Goal: Information Seeking & Learning: Learn about a topic

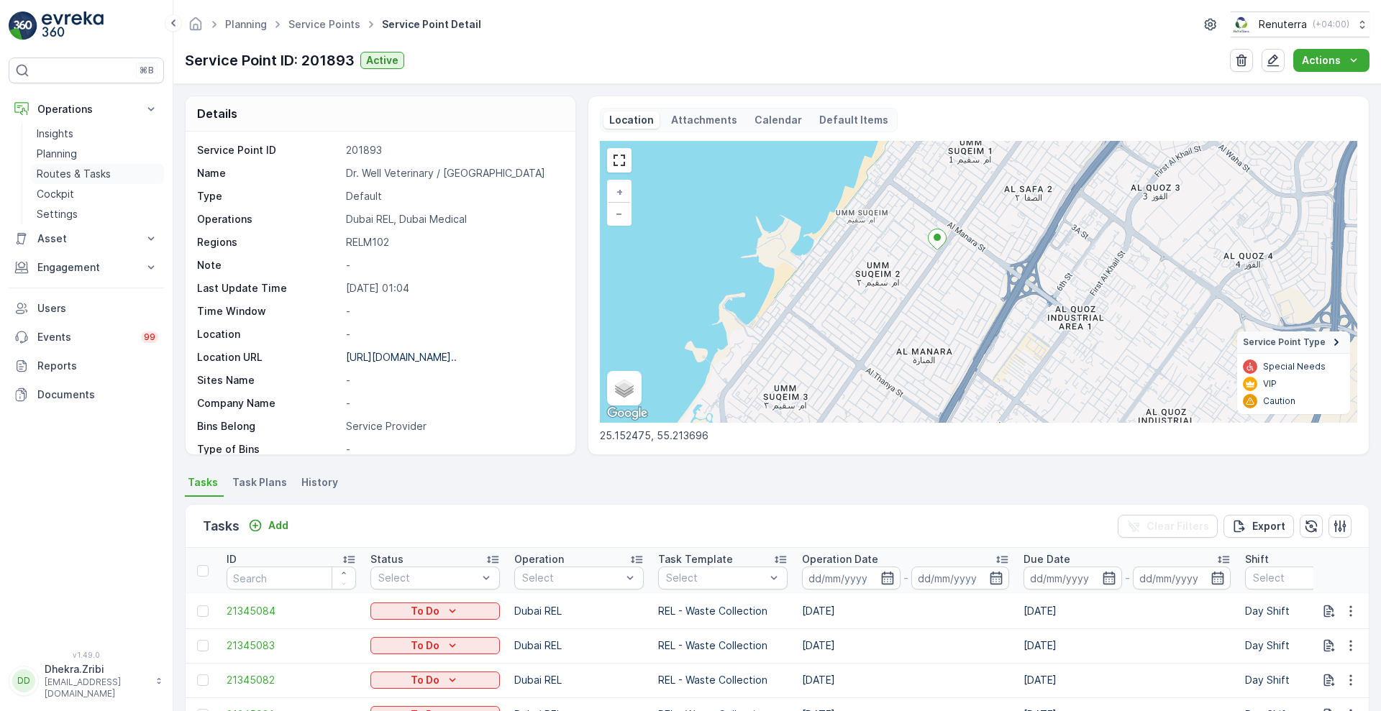
click at [83, 170] on p "Routes & Tasks" at bounding box center [74, 174] width 74 height 14
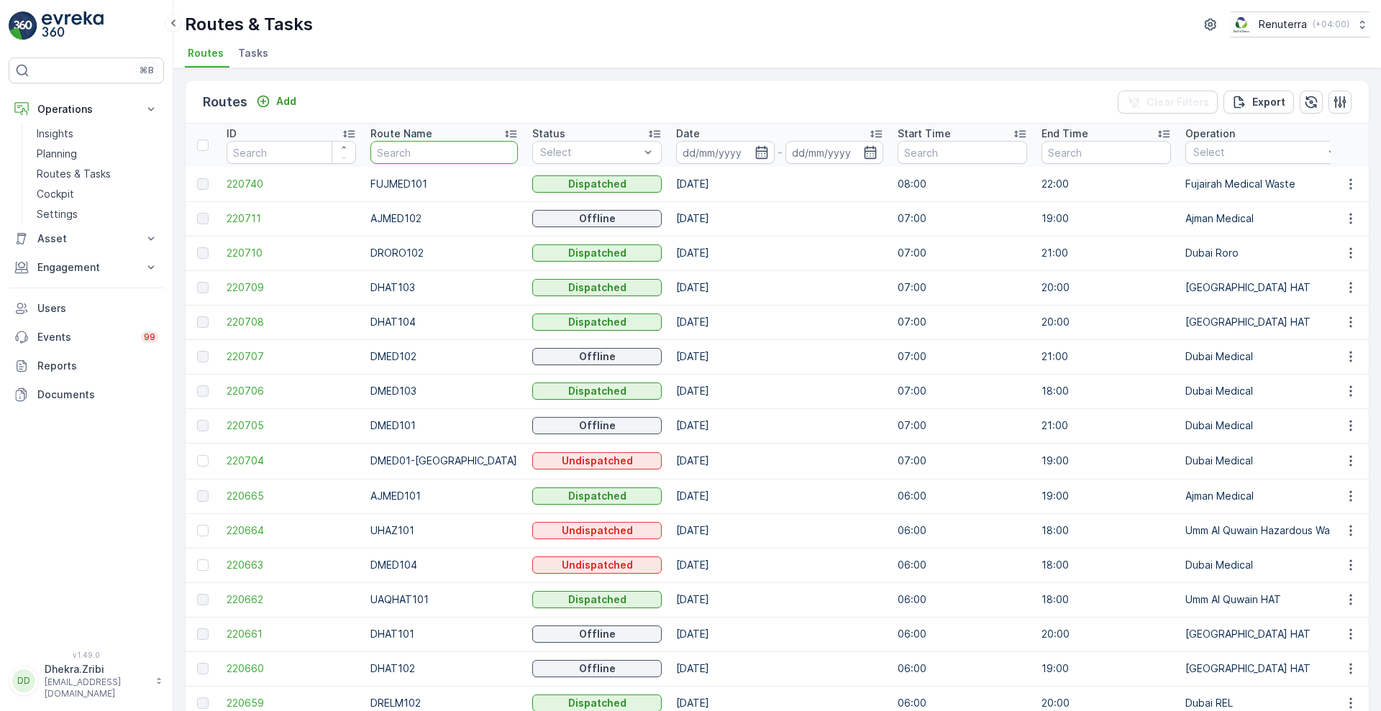
click at [467, 161] on input "text" at bounding box center [443, 152] width 147 height 23
type input "rel"
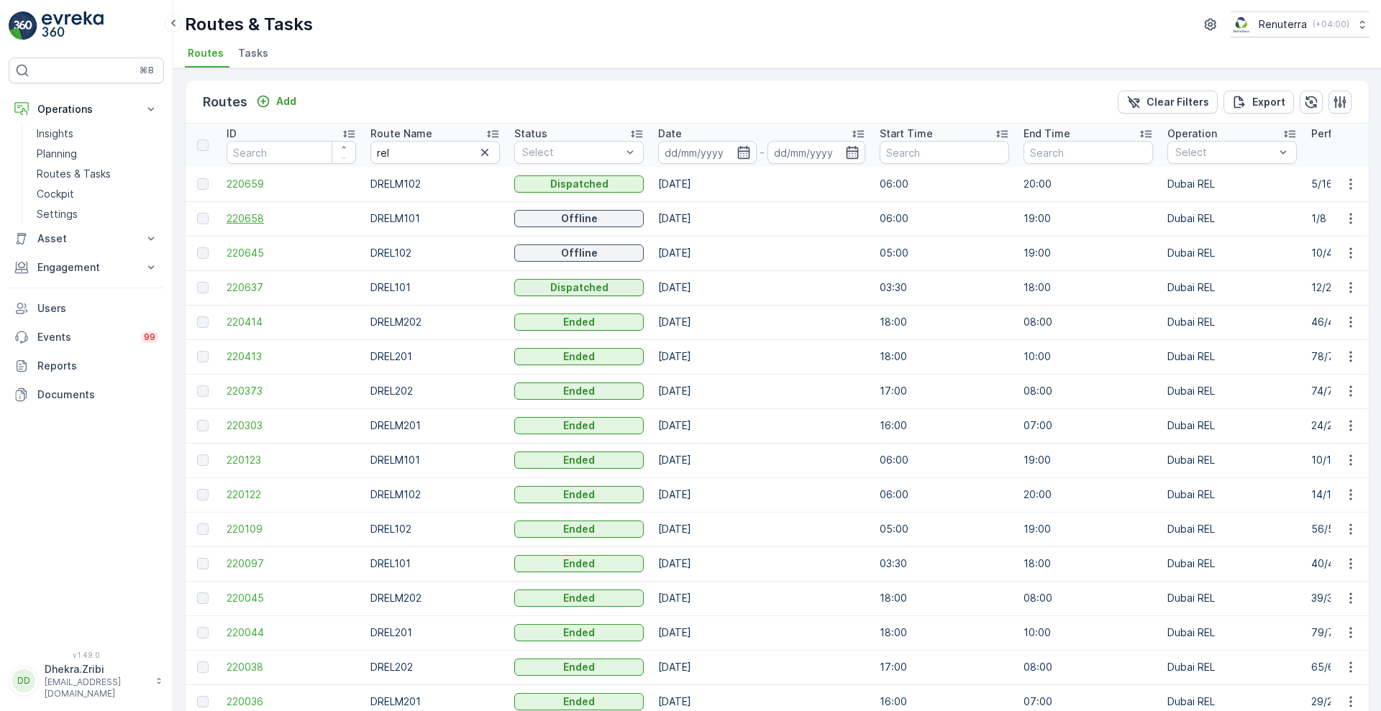
click at [251, 217] on span "220658" at bounding box center [291, 219] width 129 height 14
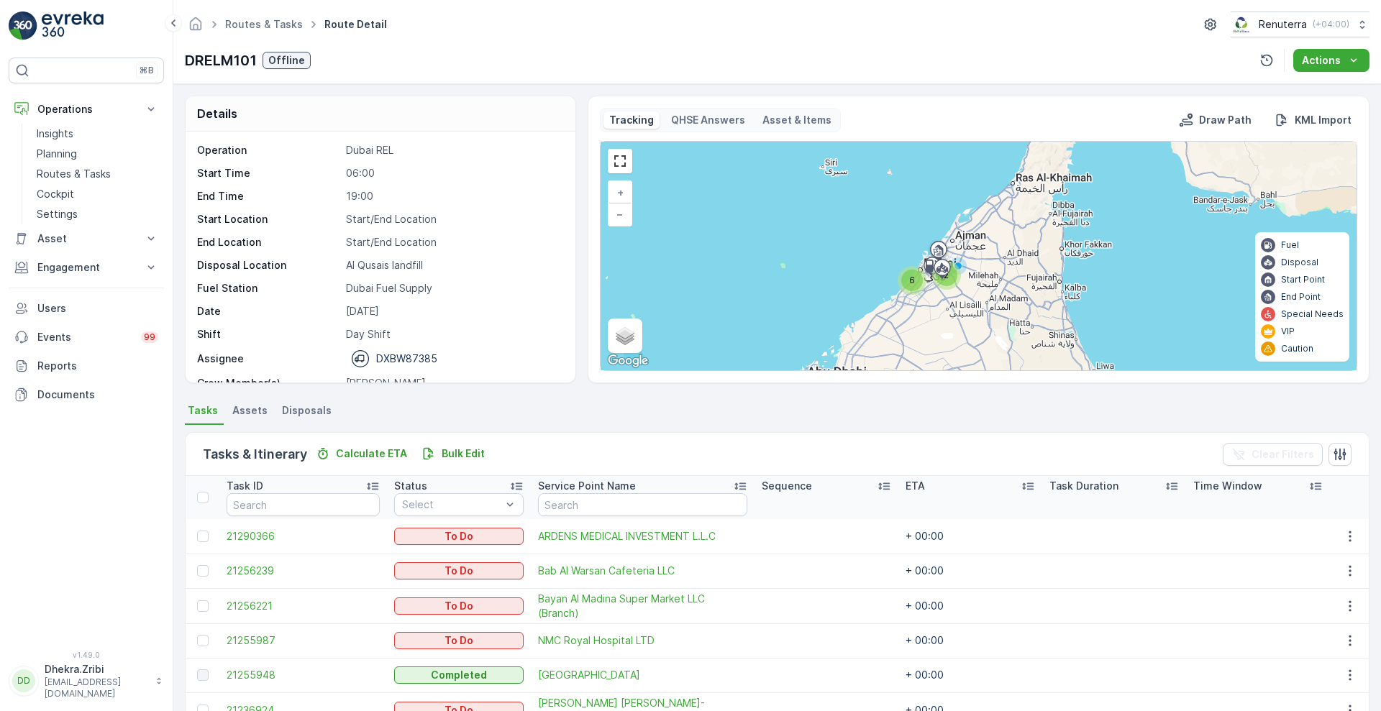
click at [569, 366] on div "Operation Dubai REL Start Time 06:00 End Time 19:00 Start Location Start/End Lo…" at bounding box center [381, 257] width 390 height 251
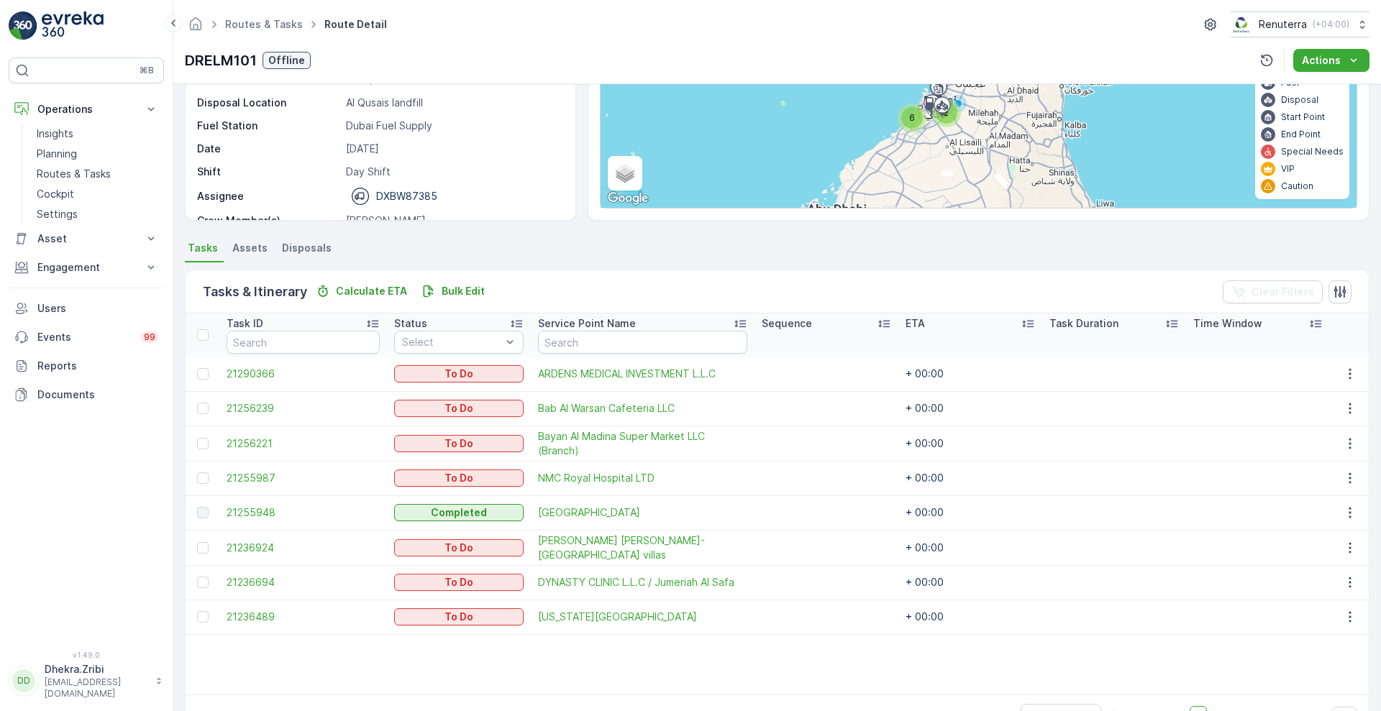
scroll to position [206, 0]
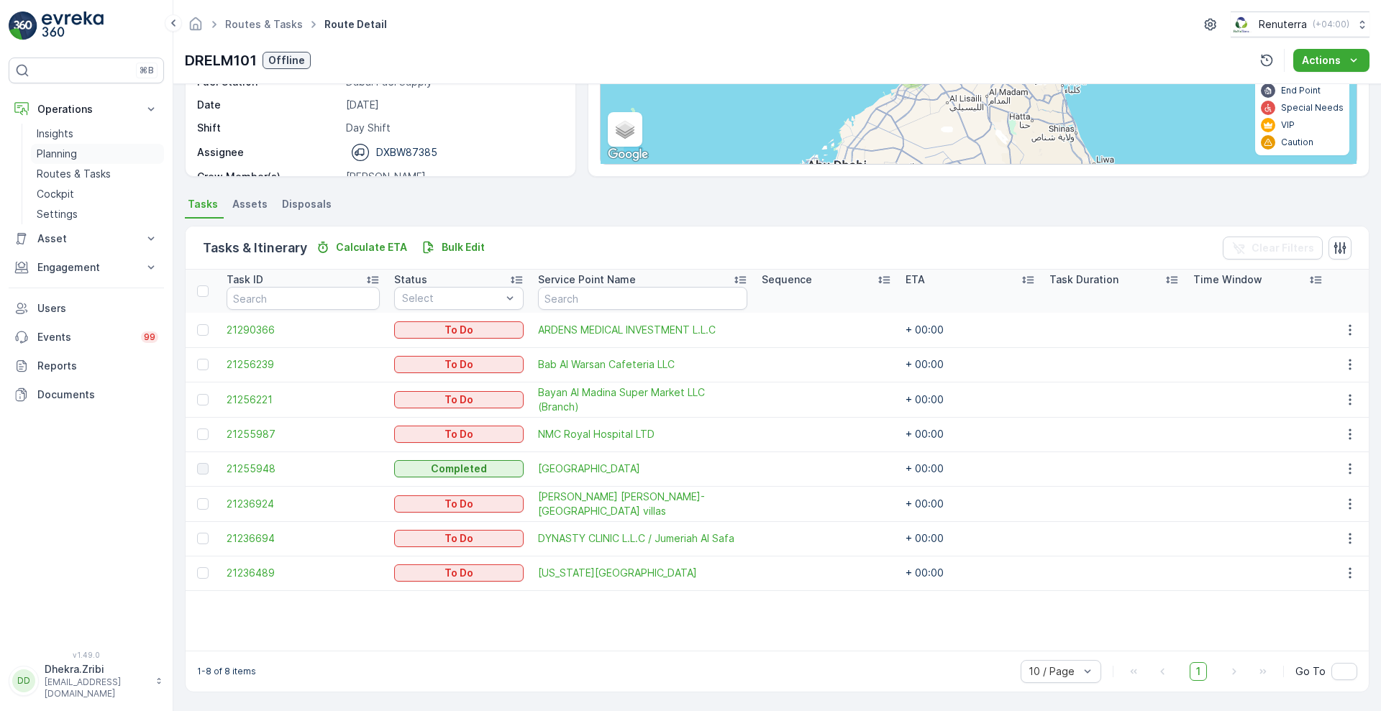
click at [71, 154] on p "Planning" at bounding box center [57, 154] width 40 height 14
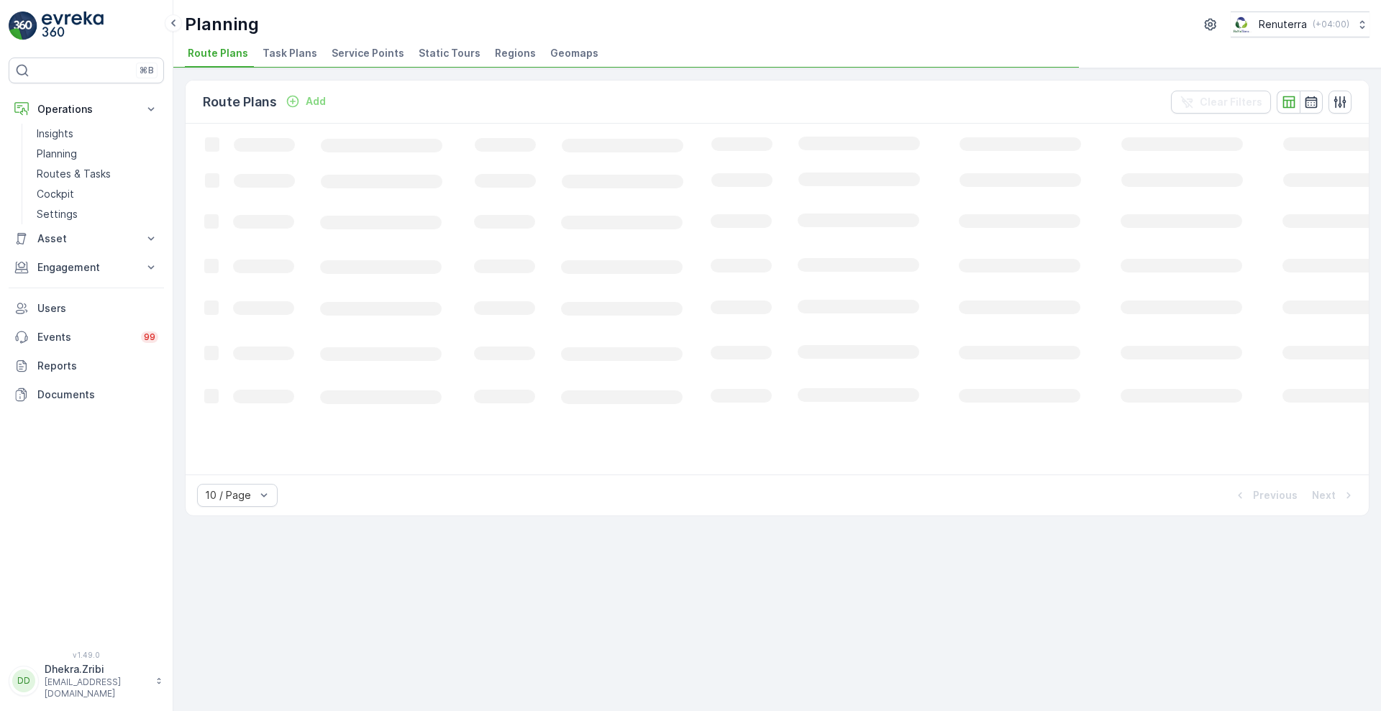
click at [362, 56] on span "Service Points" at bounding box center [368, 53] width 73 height 14
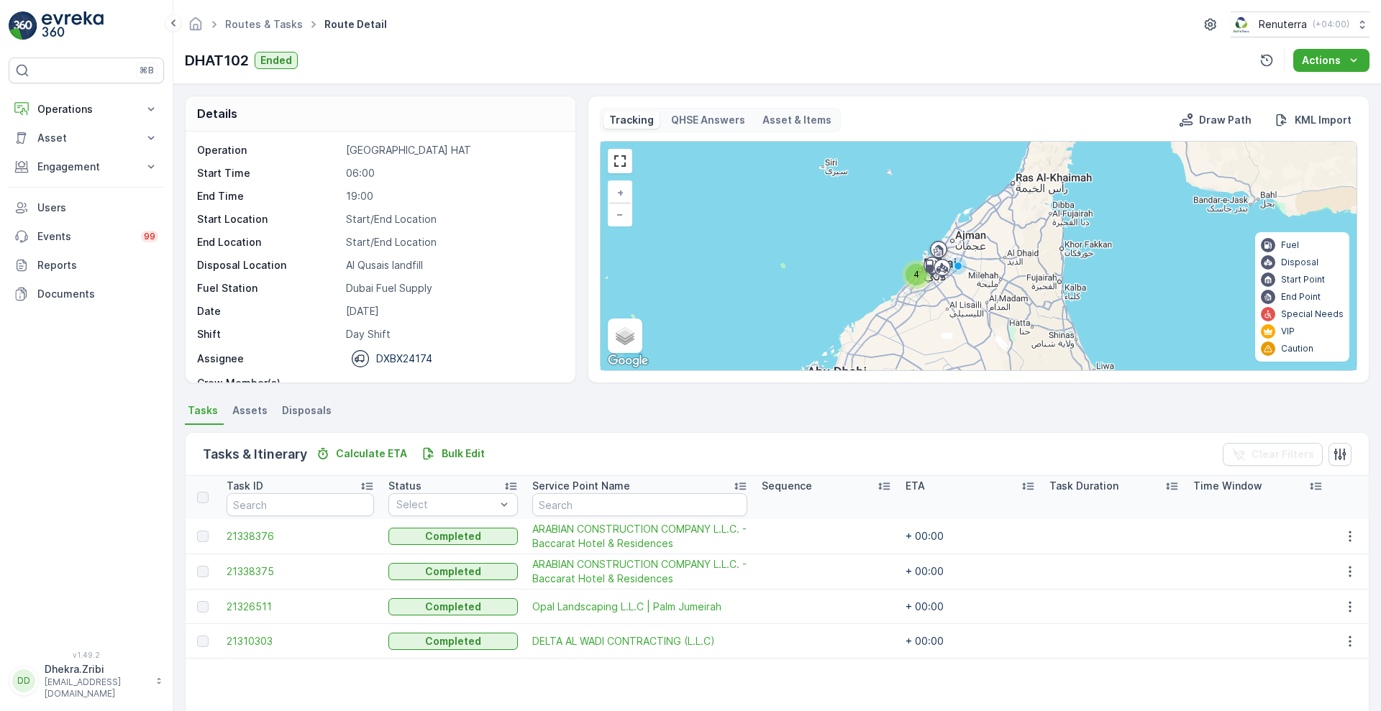
scroll to position [45, 0]
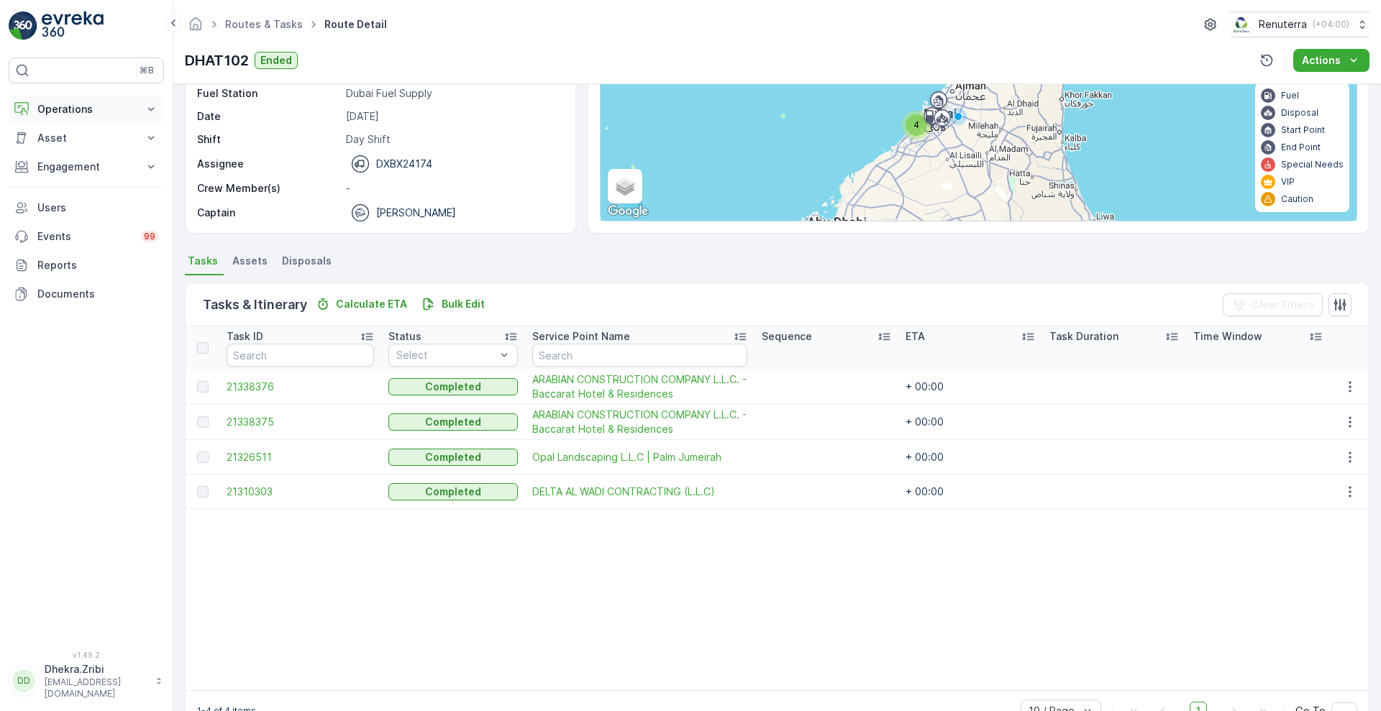
click at [104, 112] on p "Operations" at bounding box center [86, 109] width 98 height 14
click at [76, 153] on p "Planning" at bounding box center [57, 154] width 40 height 14
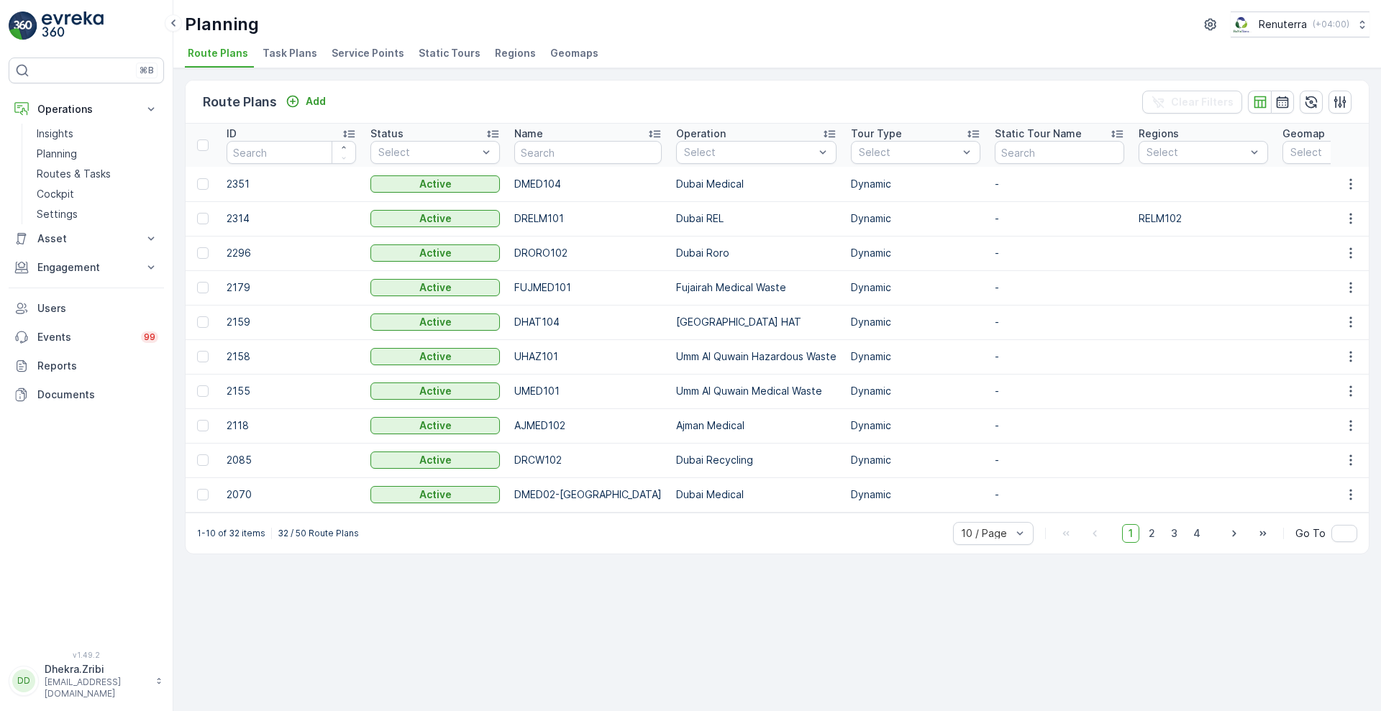
click at [375, 50] on span "Service Points" at bounding box center [368, 53] width 73 height 14
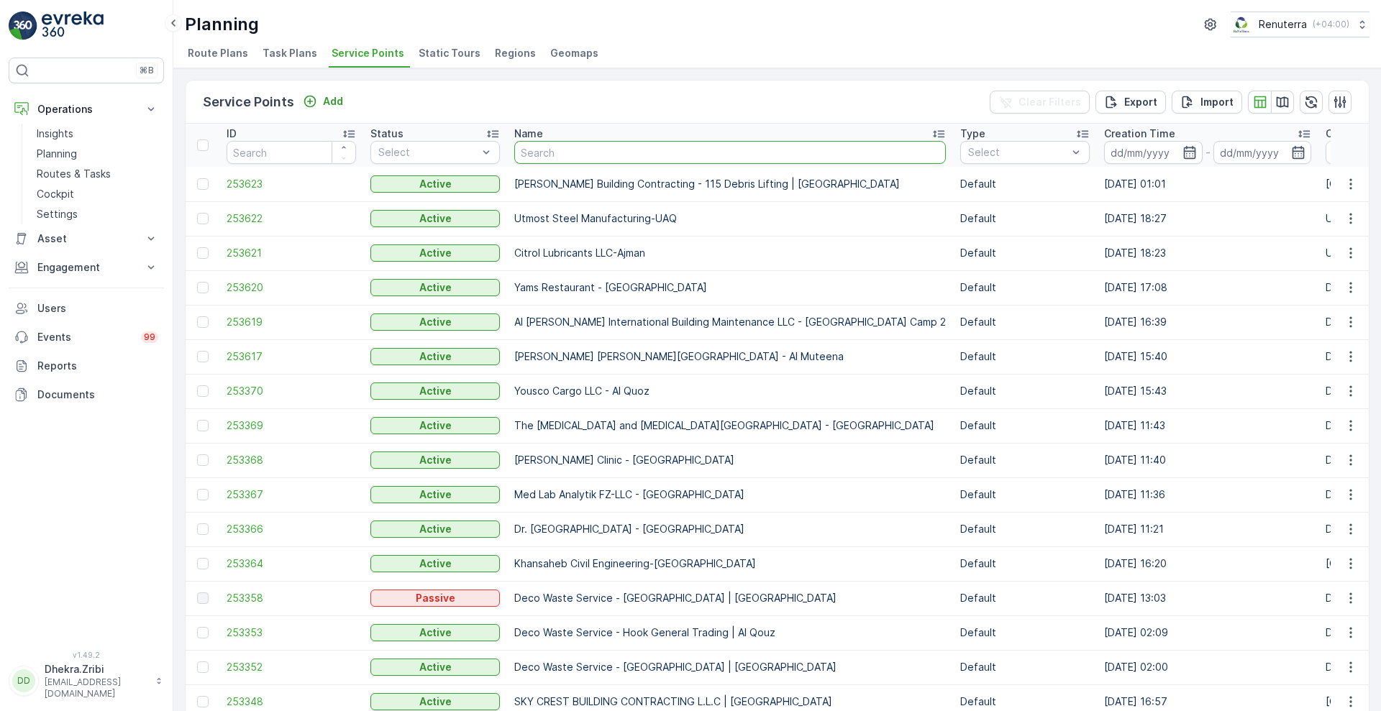
click at [558, 160] on input "text" at bounding box center [730, 152] width 432 height 23
type input "royal en"
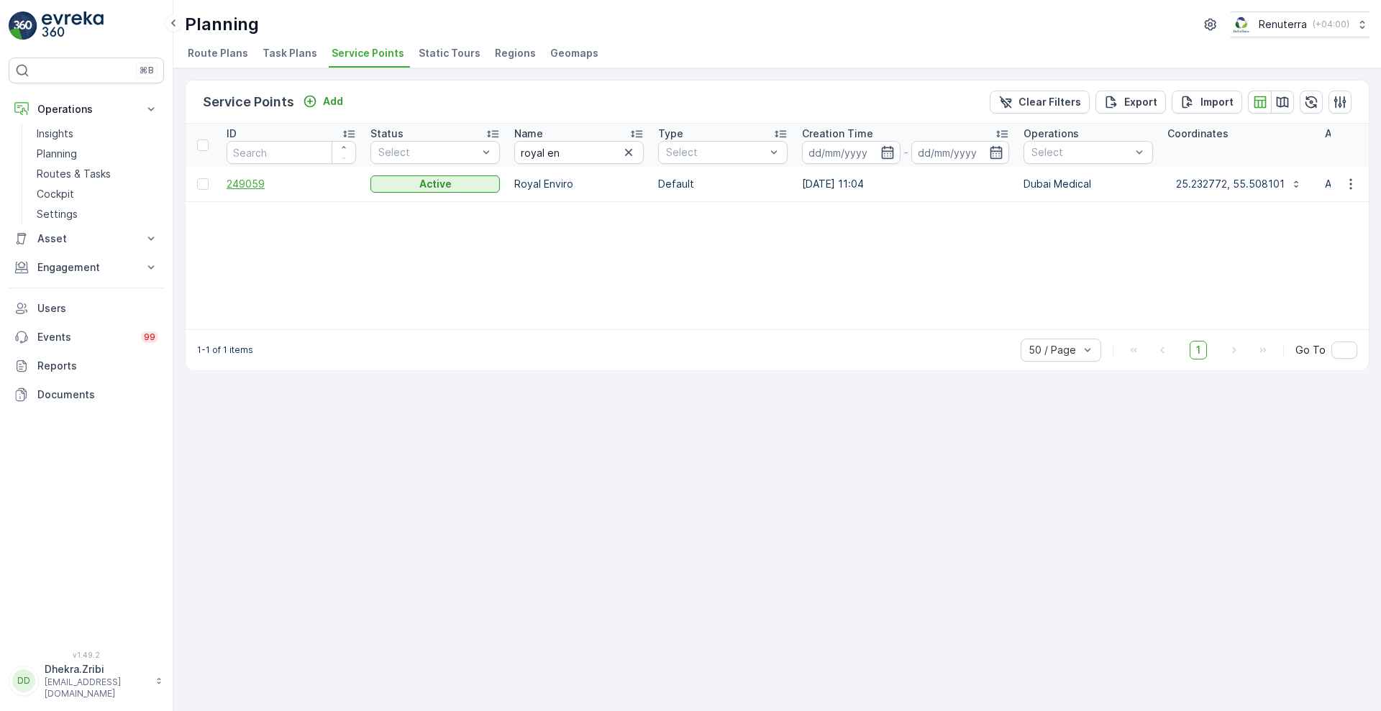
click at [247, 181] on span "249059" at bounding box center [291, 184] width 129 height 14
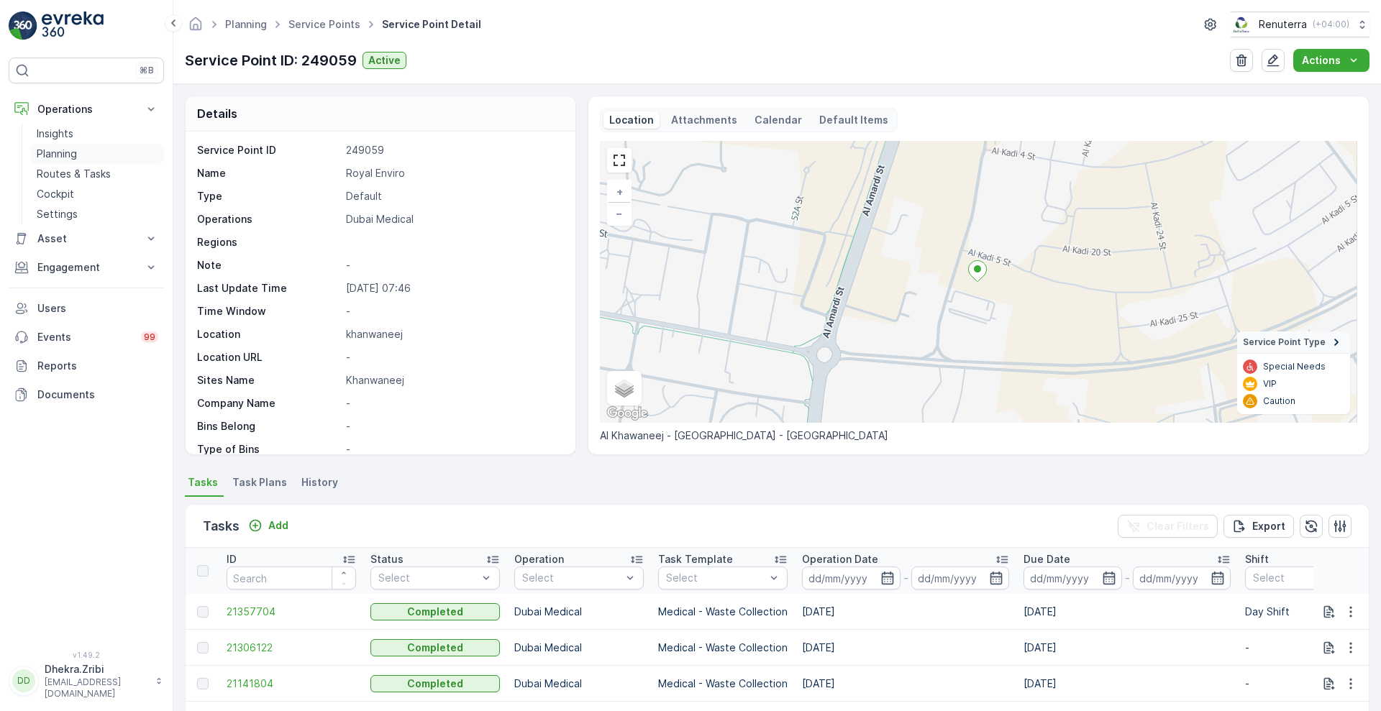
click at [70, 155] on p "Planning" at bounding box center [57, 154] width 40 height 14
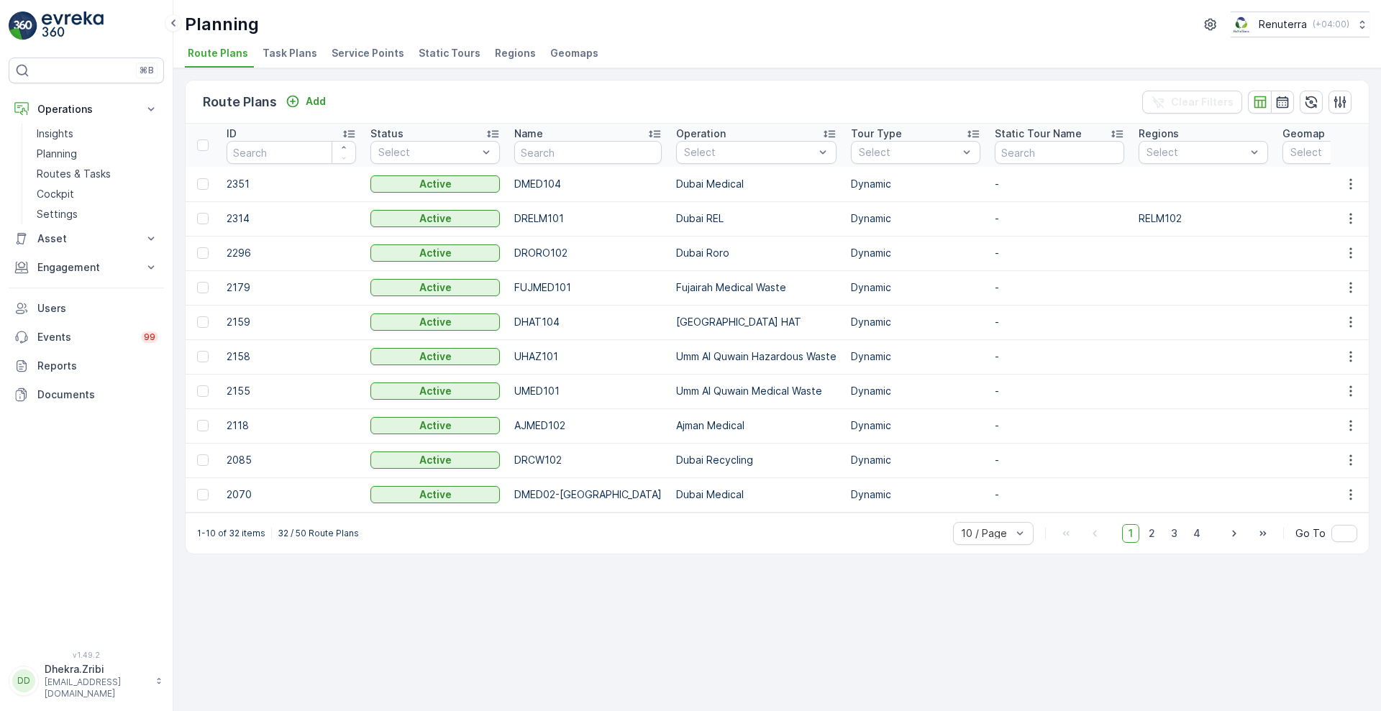
click at [363, 57] on span "Service Points" at bounding box center [368, 53] width 73 height 14
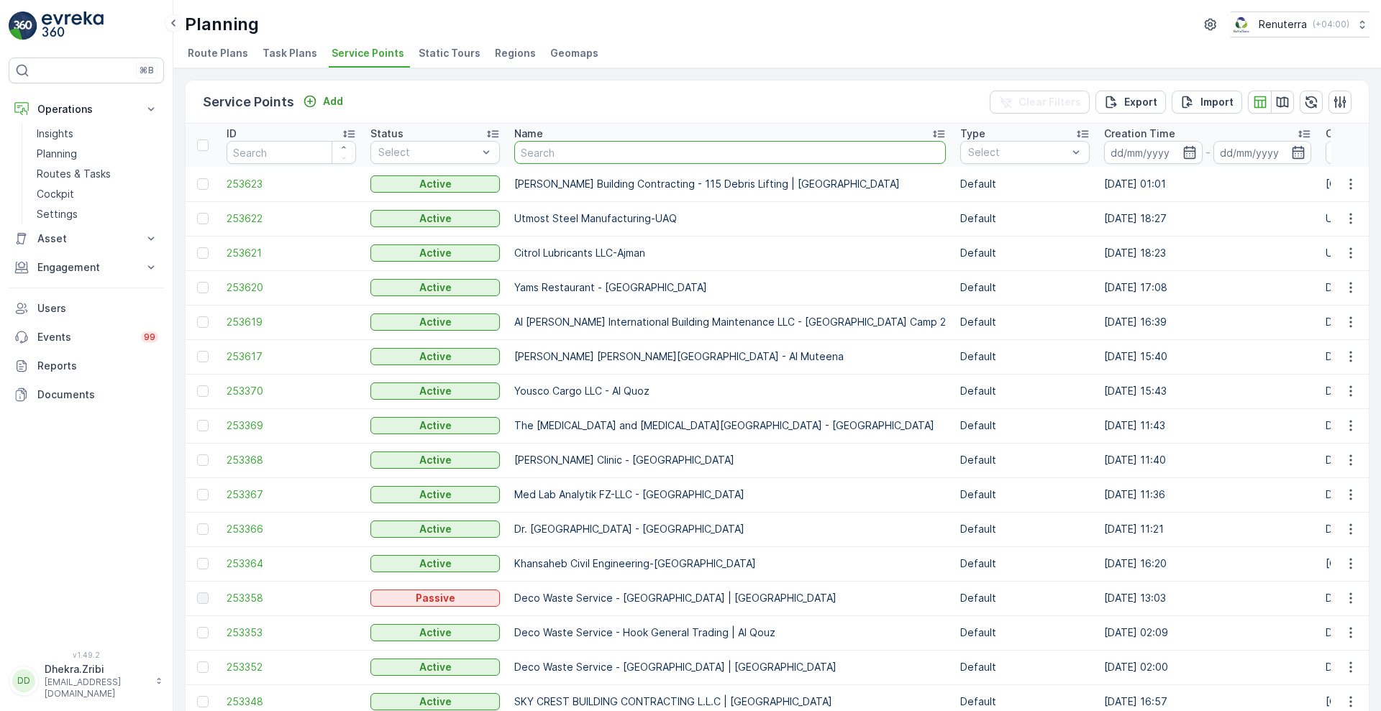
click at [612, 157] on input "text" at bounding box center [730, 152] width 432 height 23
type input "canad"
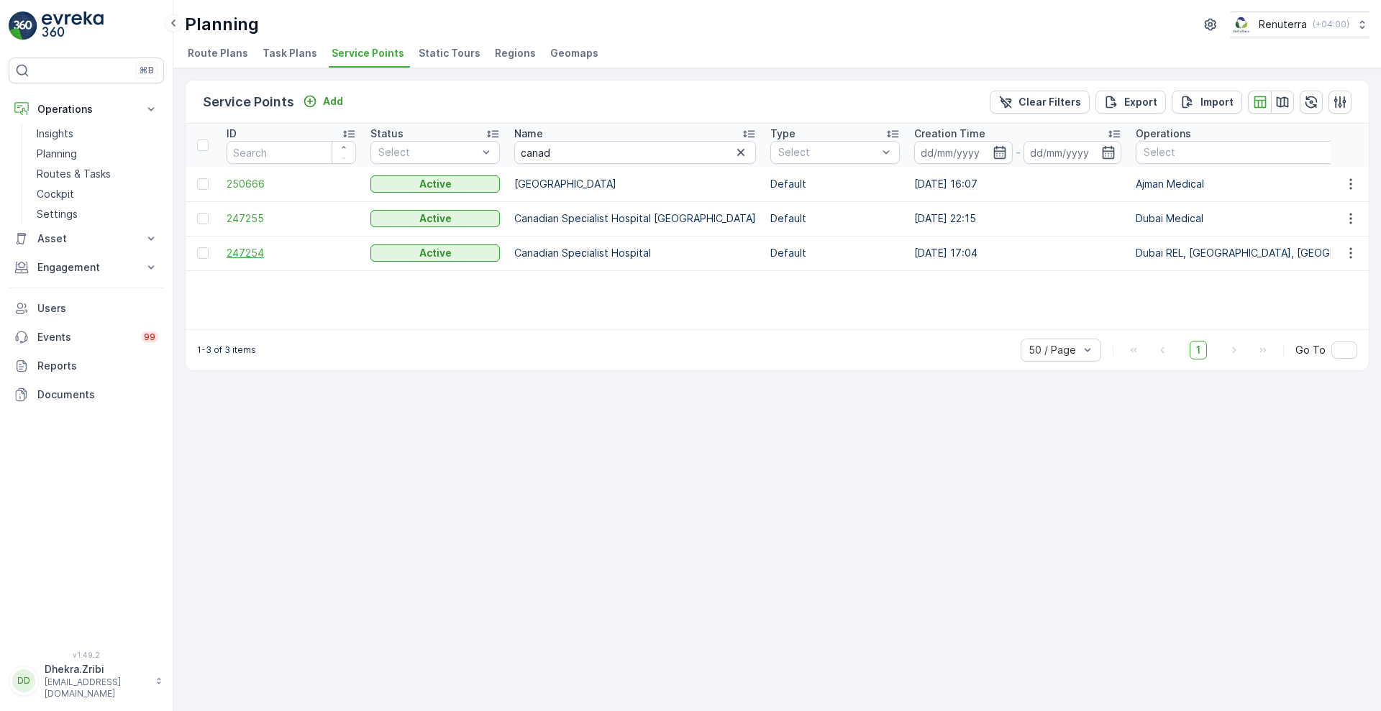
click at [253, 251] on span "247254" at bounding box center [291, 253] width 129 height 14
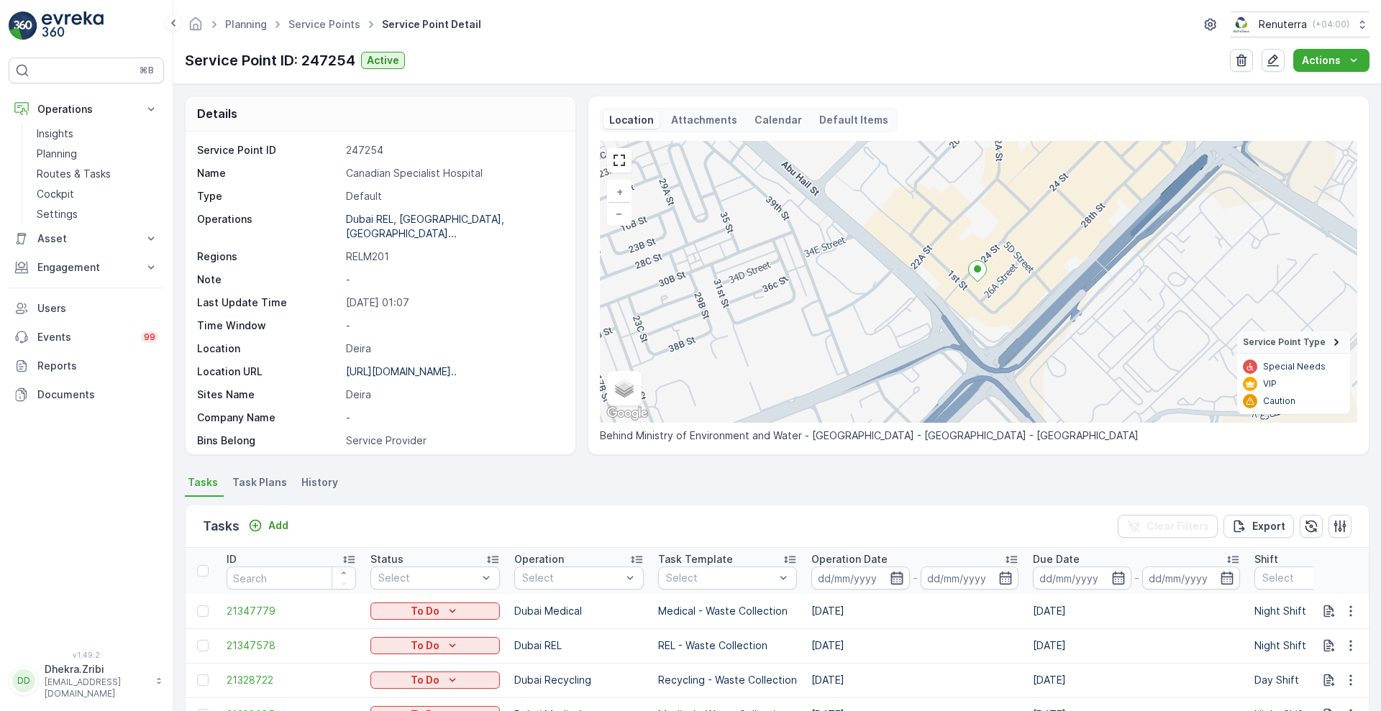
click at [897, 583] on icon "button" at bounding box center [897, 578] width 12 height 13
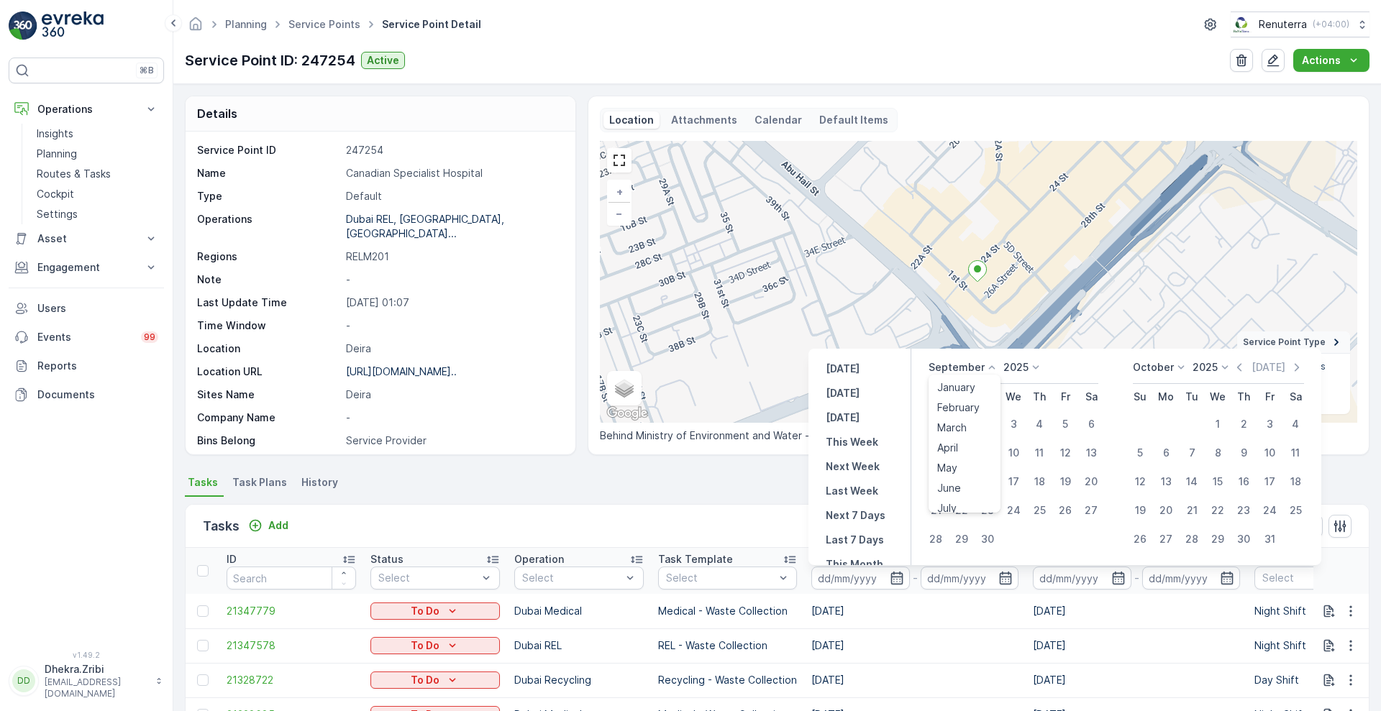
click at [990, 369] on icon at bounding box center [992, 367] width 14 height 14
click at [955, 423] on span "August" at bounding box center [954, 419] width 34 height 14
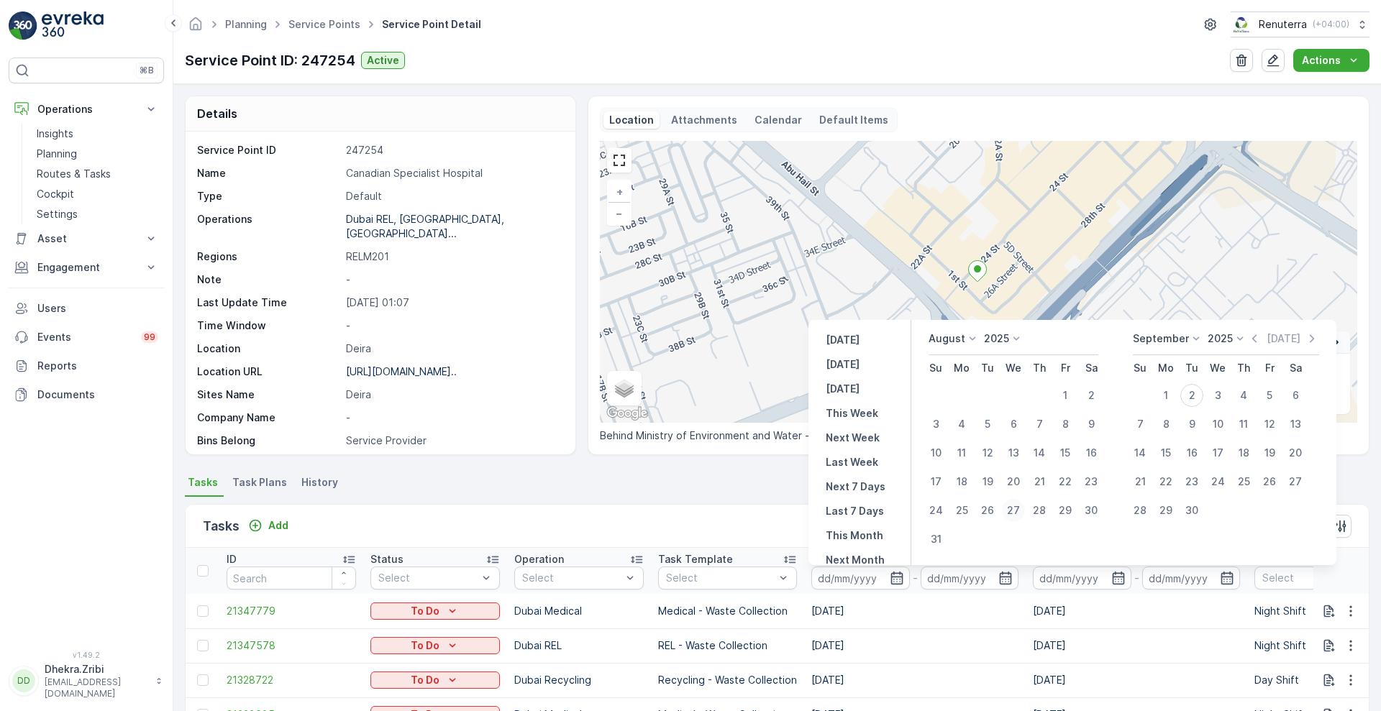
click at [1012, 513] on div "27" at bounding box center [1013, 510] width 23 height 23
type input "[DATE]"
click at [1012, 513] on div "27" at bounding box center [1013, 510] width 23 height 23
type input "[DATE]"
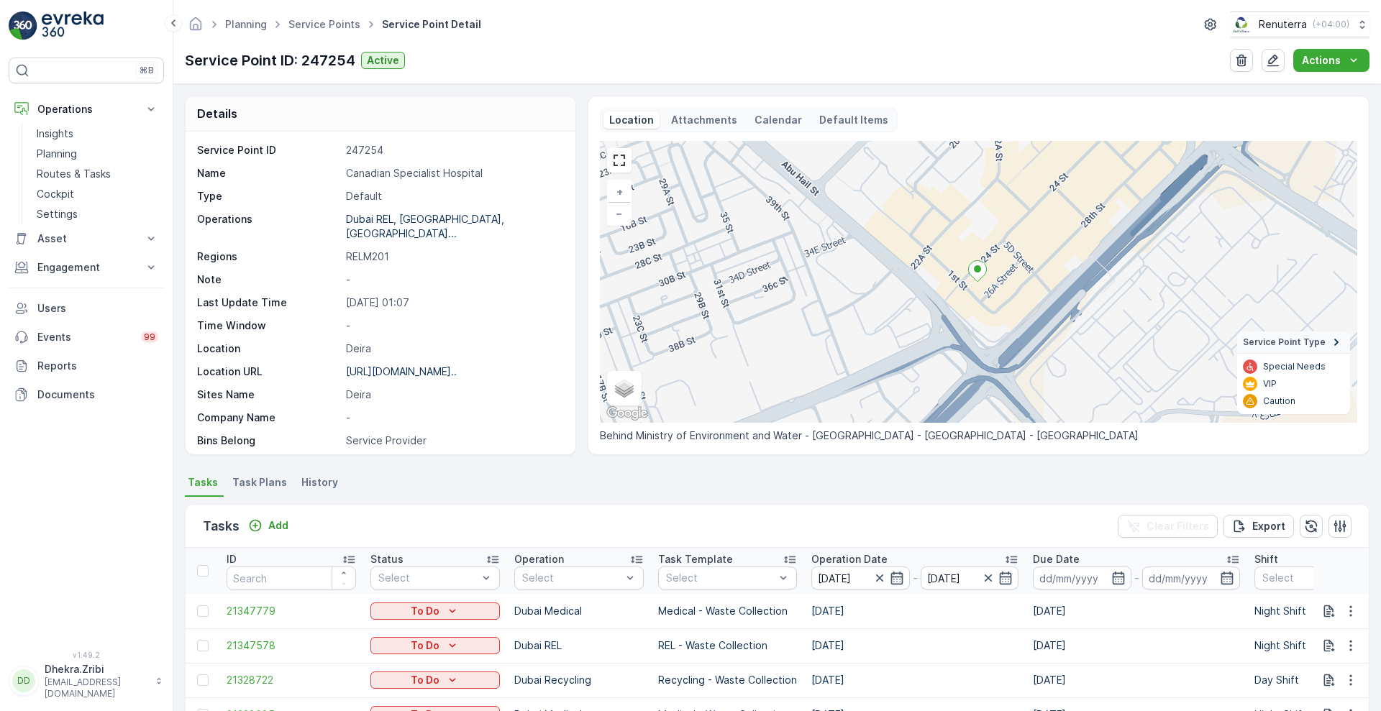
click at [752, 526] on div "Tasks Add Clear Filters Export" at bounding box center [777, 526] width 1183 height 43
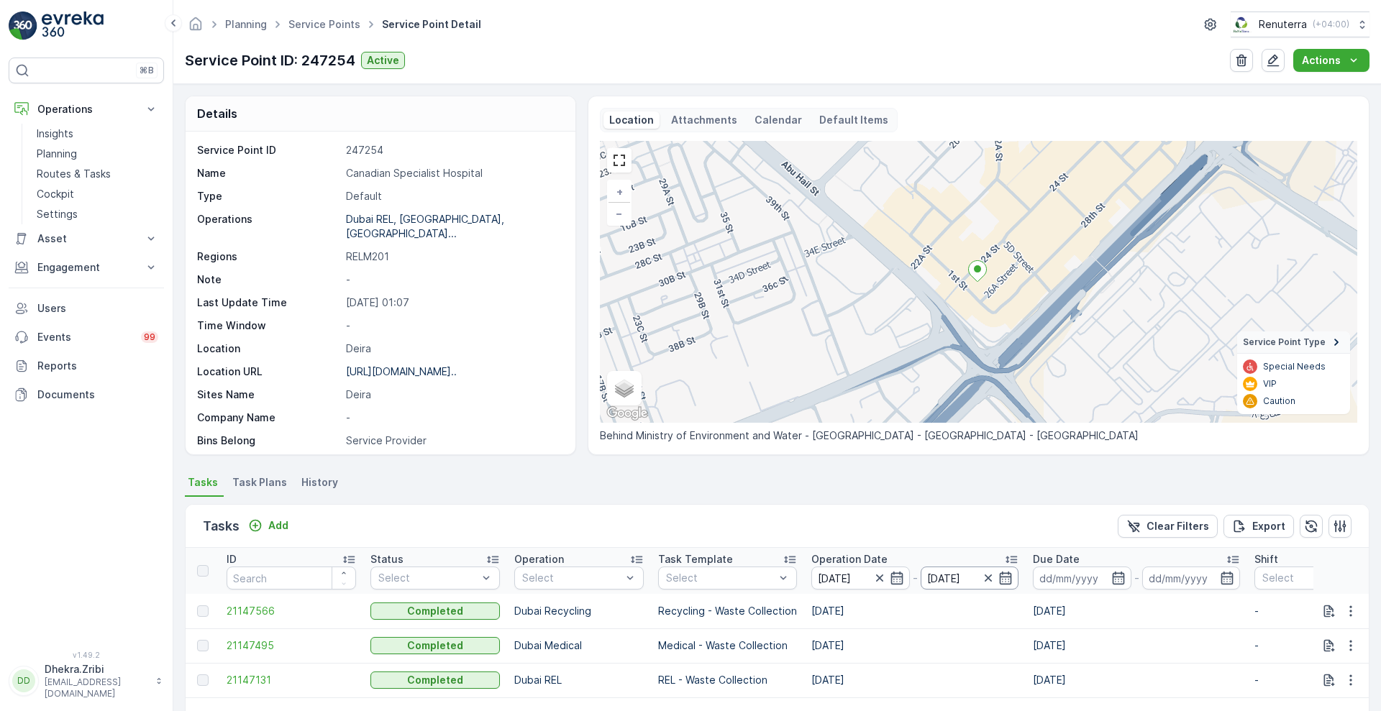
click at [1010, 579] on input "[DATE]" at bounding box center [970, 578] width 99 height 23
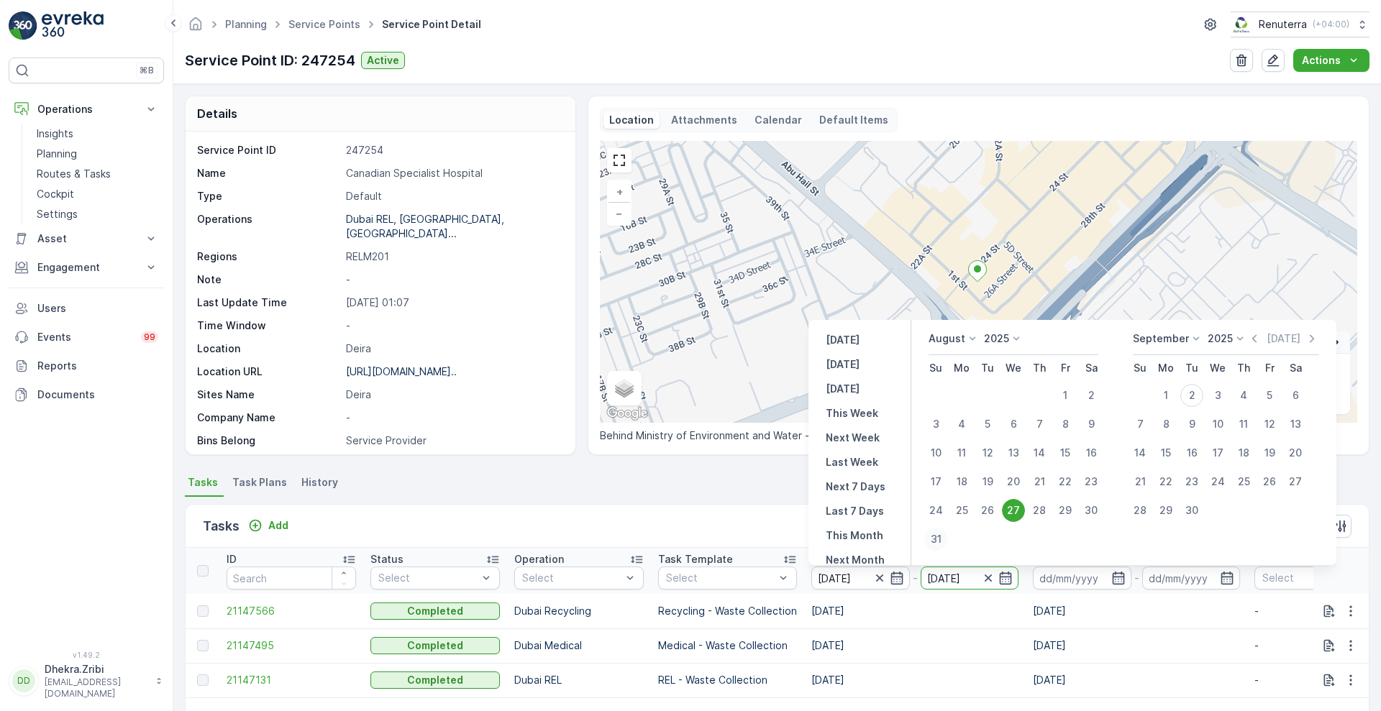
click at [939, 540] on div "31" at bounding box center [935, 539] width 23 height 23
type input "[DATE]"
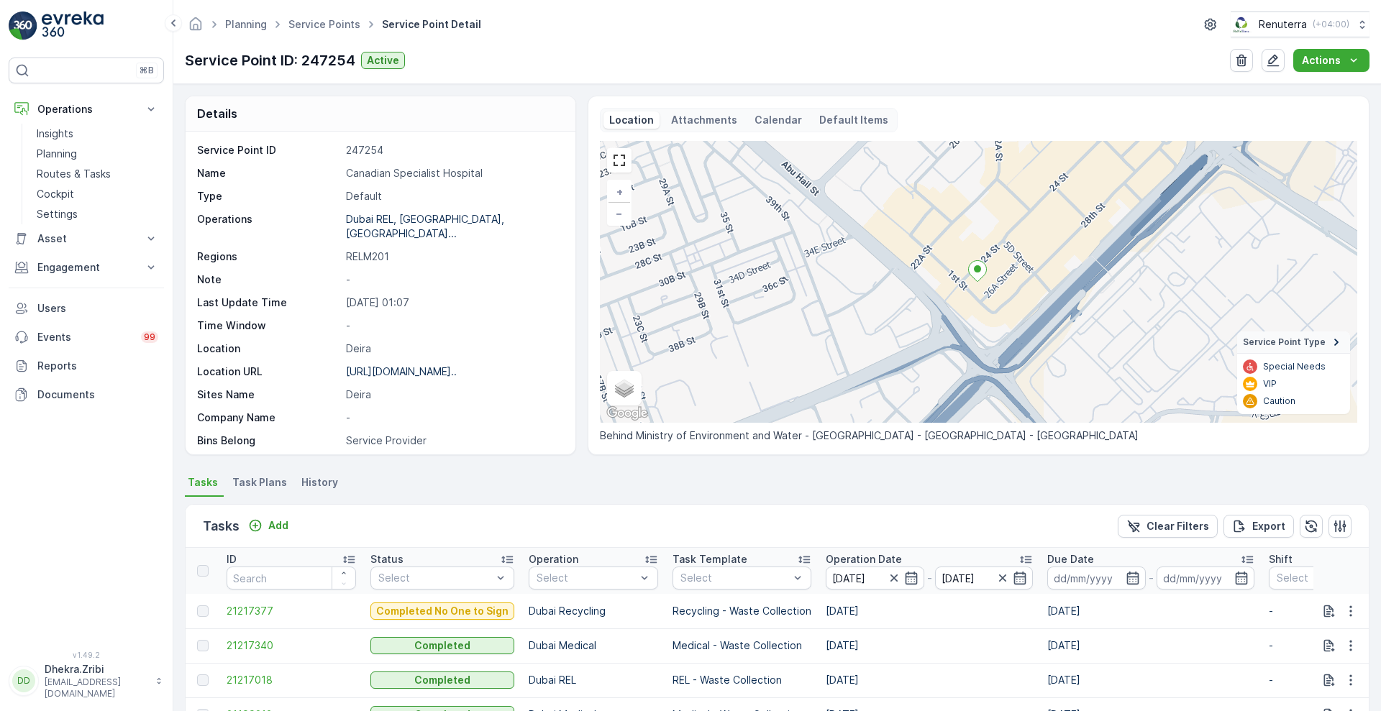
click at [867, 558] on p "Operation Date" at bounding box center [864, 559] width 76 height 14
click at [605, 640] on p "Dubai Medical" at bounding box center [587, 639] width 71 height 14
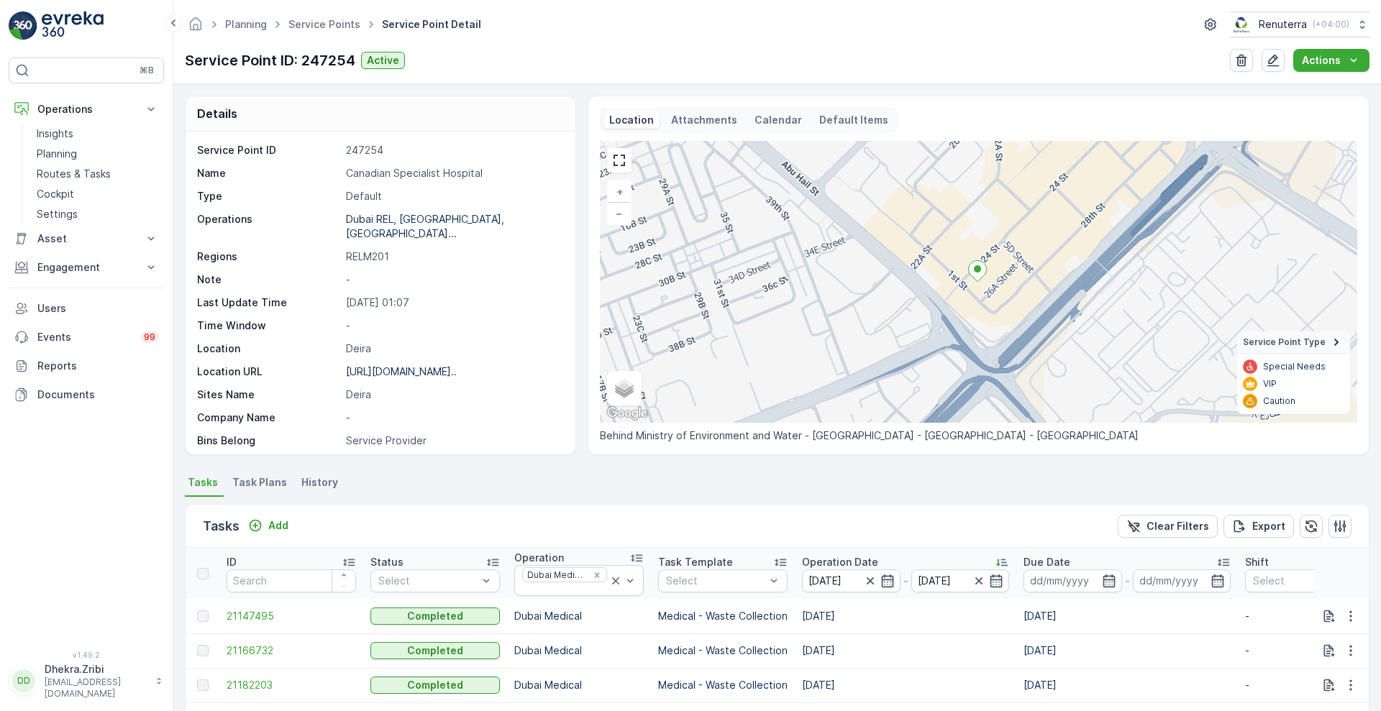
scroll to position [279, 0]
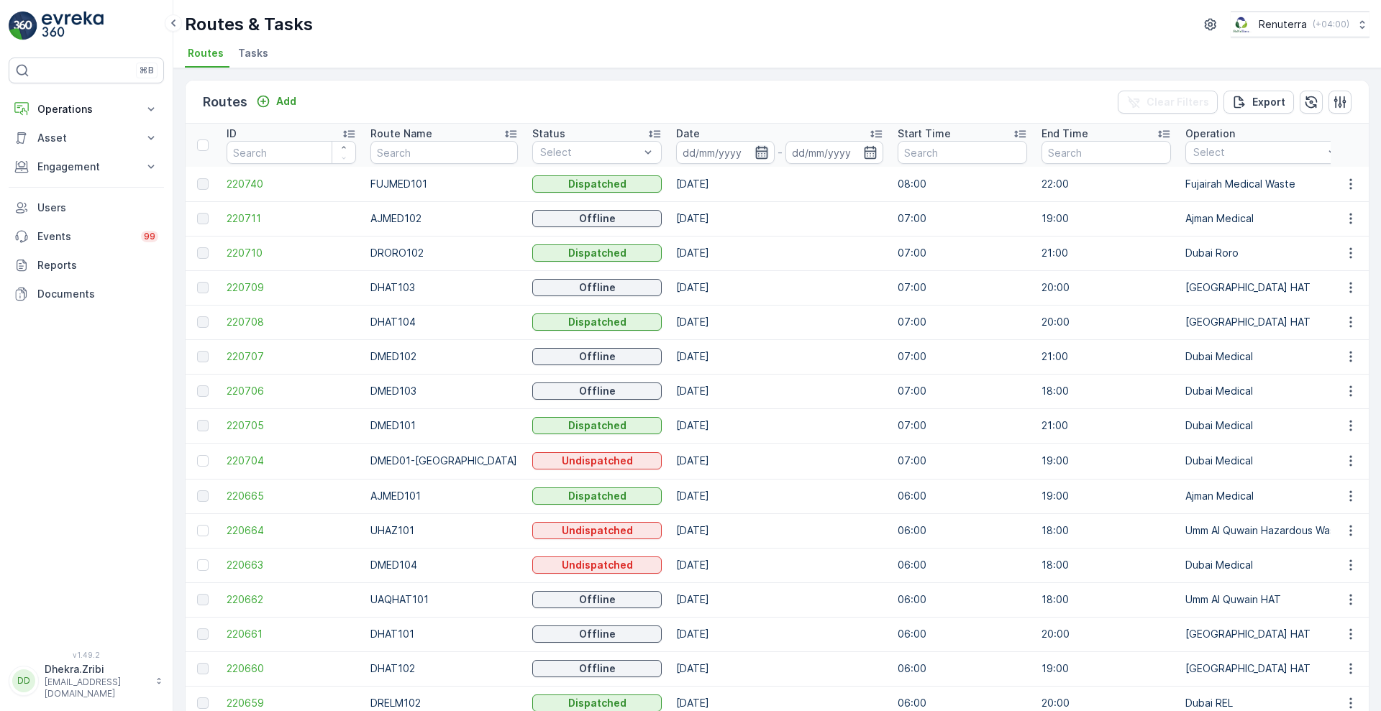
click at [755, 155] on icon "button" at bounding box center [762, 152] width 14 height 14
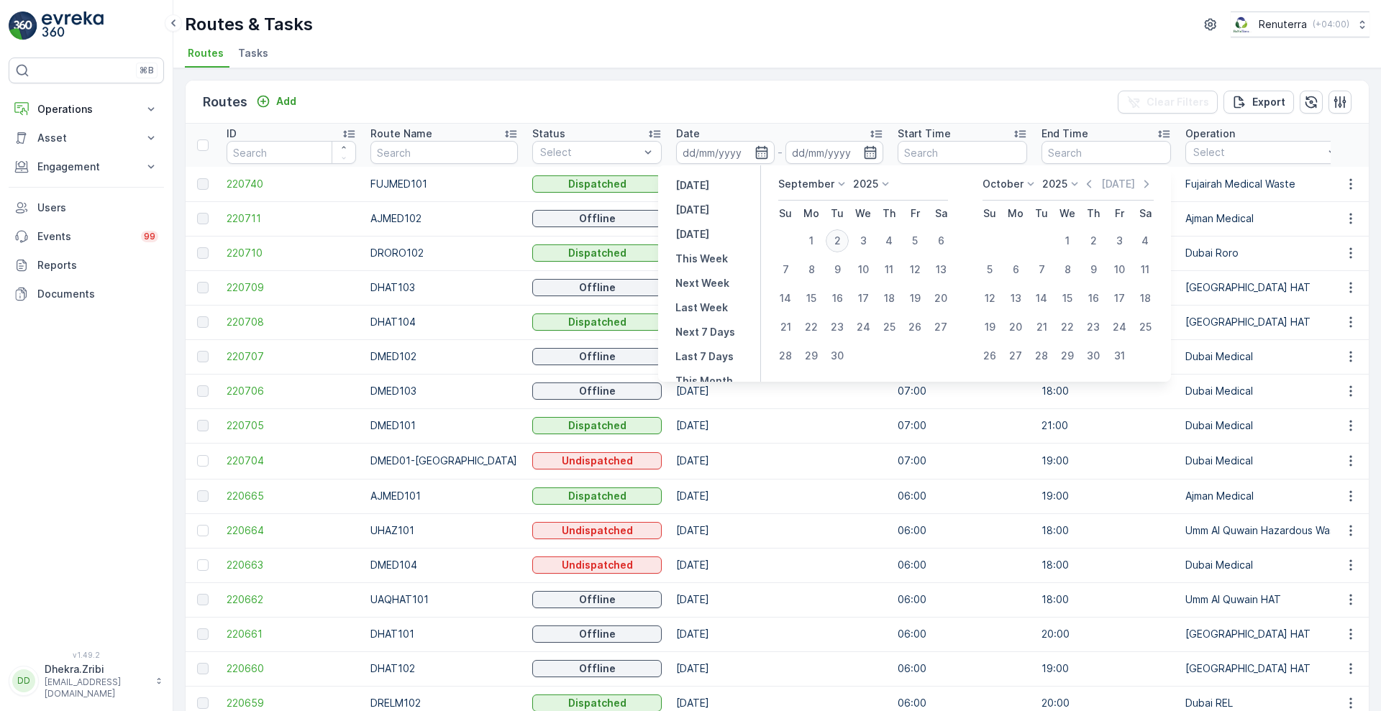
click at [835, 238] on div "2" at bounding box center [837, 240] width 23 height 23
type input "[DATE]"
click at [835, 238] on div "2" at bounding box center [837, 240] width 23 height 23
type input "[DATE]"
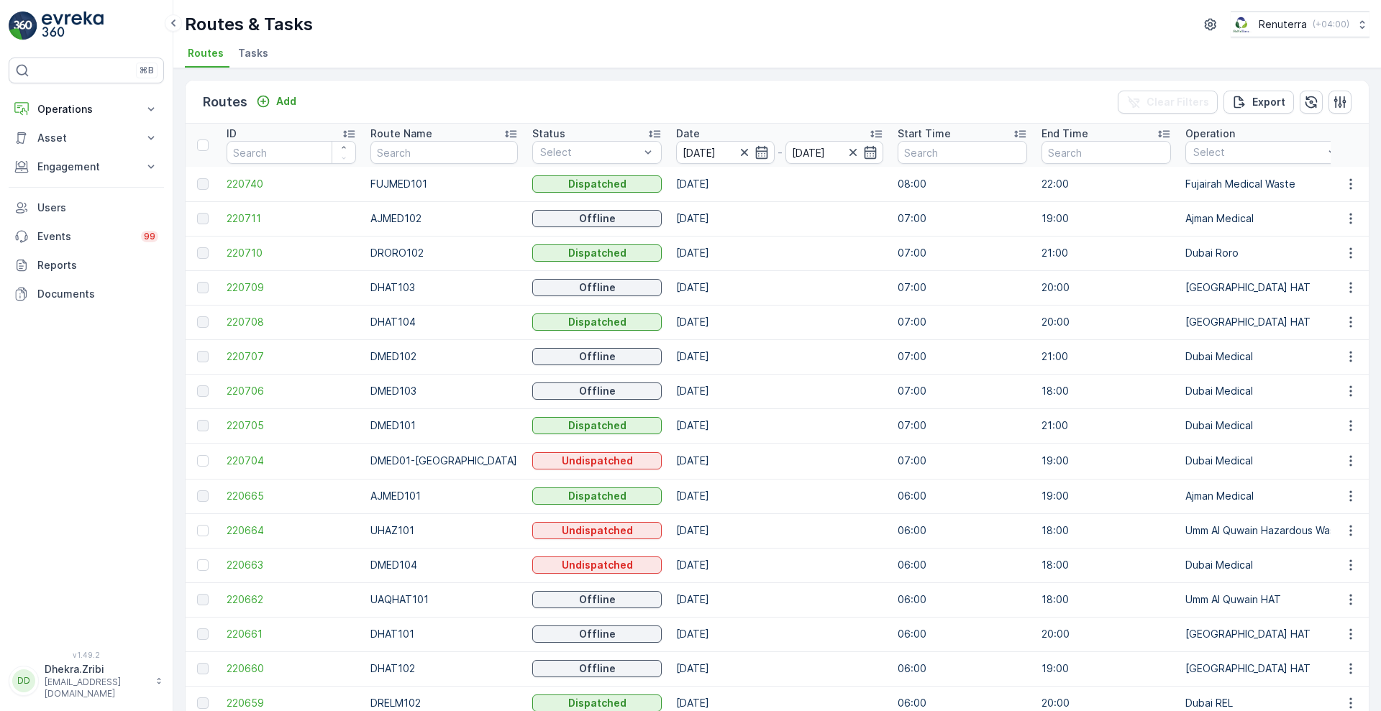
click at [817, 110] on div "Routes Add Clear Filters Export" at bounding box center [777, 102] width 1183 height 43
click at [246, 455] on span "220704" at bounding box center [291, 461] width 129 height 14
click at [400, 152] on input "text" at bounding box center [443, 152] width 147 height 23
type input "rel"
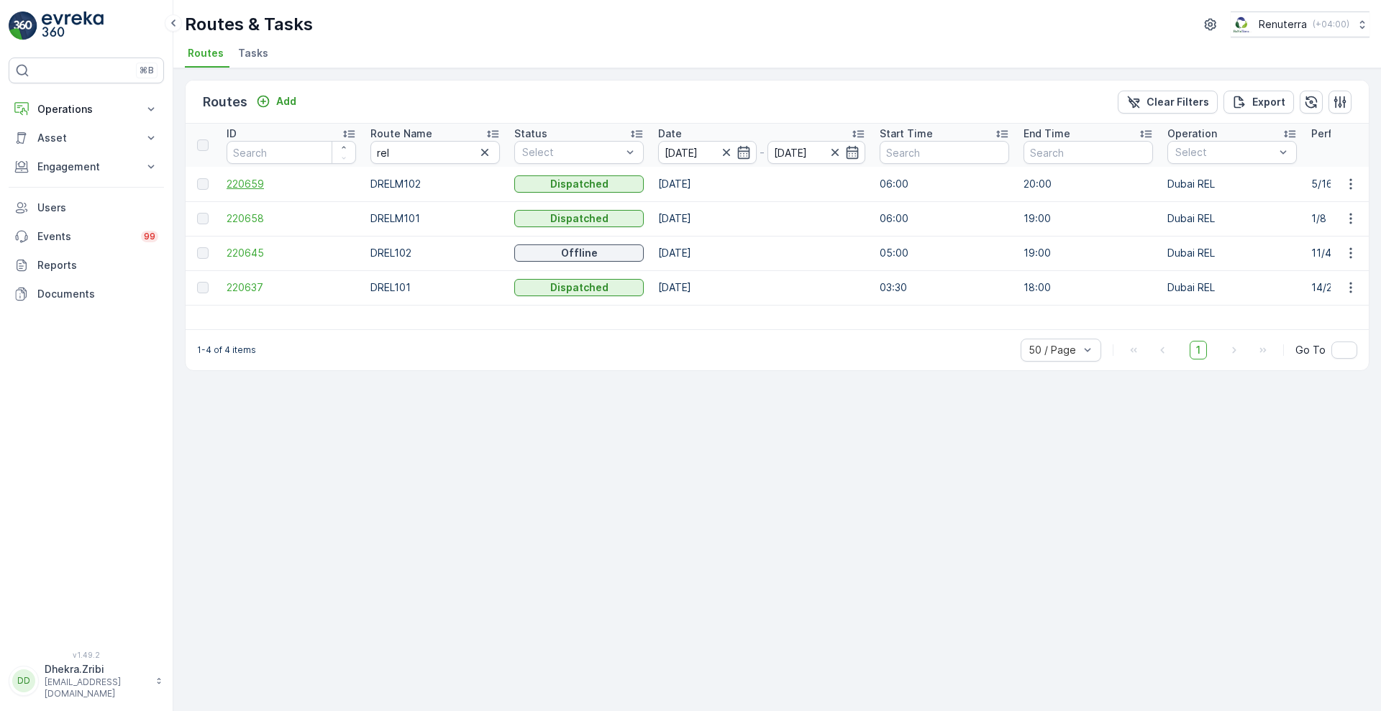
click at [238, 182] on span "220659" at bounding box center [291, 184] width 129 height 14
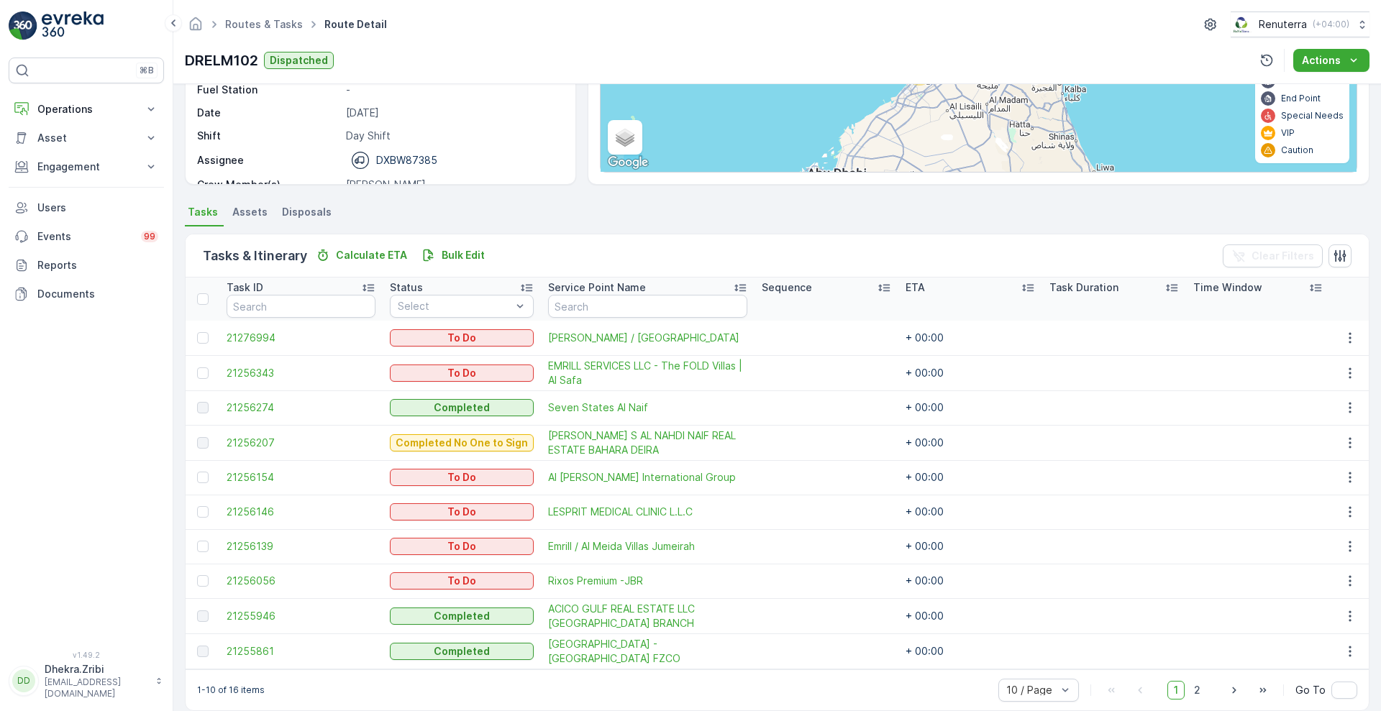
scroll to position [217, 0]
